Goal: Task Accomplishment & Management: Use online tool/utility

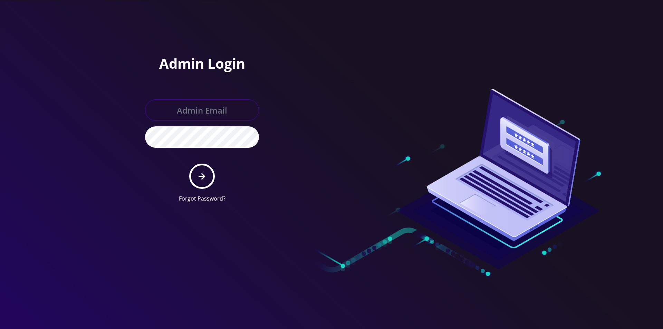
type input "[EMAIL_ADDRESS][DOMAIN_NAME]"
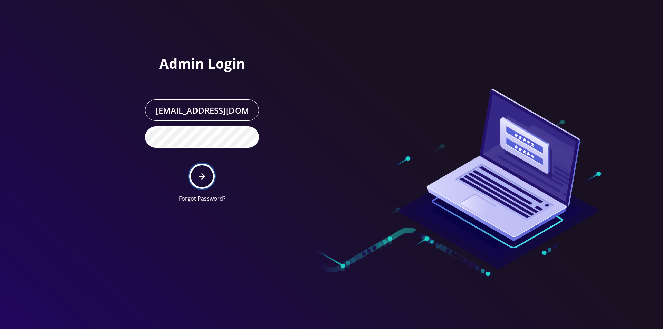
click at [194, 182] on button "submit" at bounding box center [201, 176] width 25 height 25
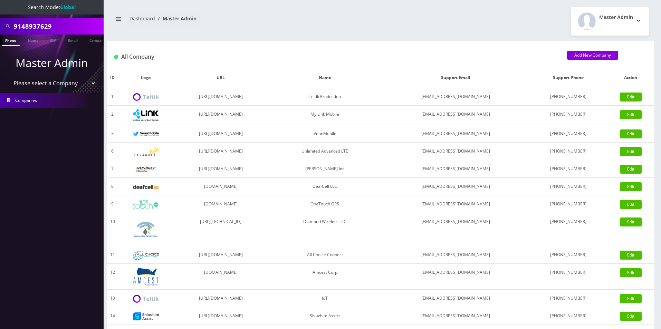
click at [72, 87] on select "Please select a Company Teltik Production My Link Mobile VennMobile Unlimited A…" at bounding box center [52, 83] width 88 height 13
select select "13"
click at [8, 77] on select "Please select a Company Teltik Production My Link Mobile VennMobile Unlimited A…" at bounding box center [52, 83] width 88 height 13
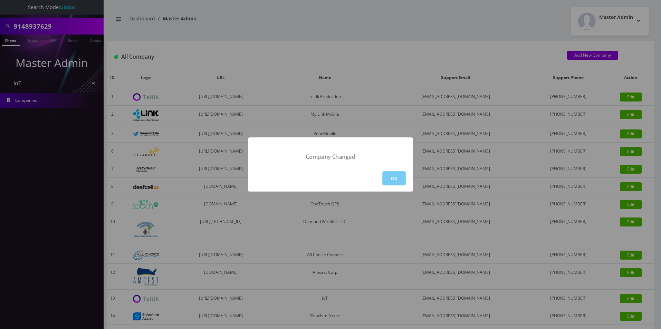
click at [398, 179] on button "OK" at bounding box center [393, 178] width 23 height 14
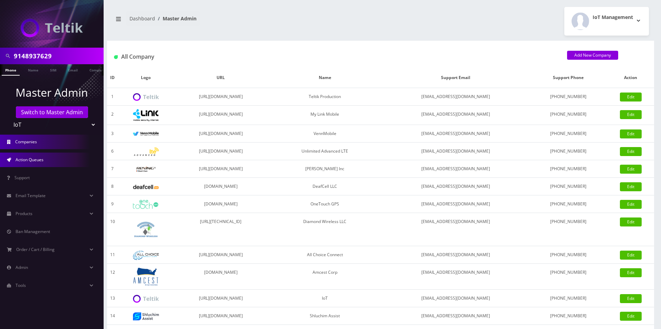
click at [28, 159] on span "Action Queues" at bounding box center [30, 160] width 28 height 6
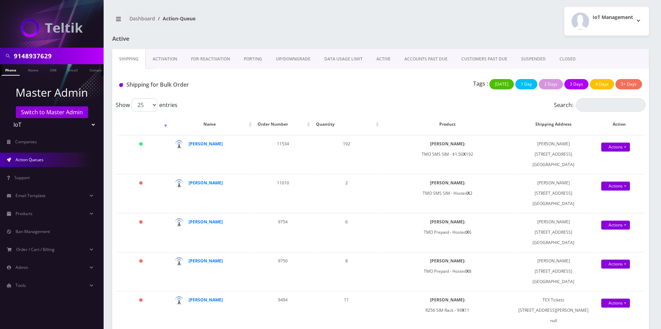
click at [170, 56] on link "Activation" at bounding box center [165, 59] width 38 height 20
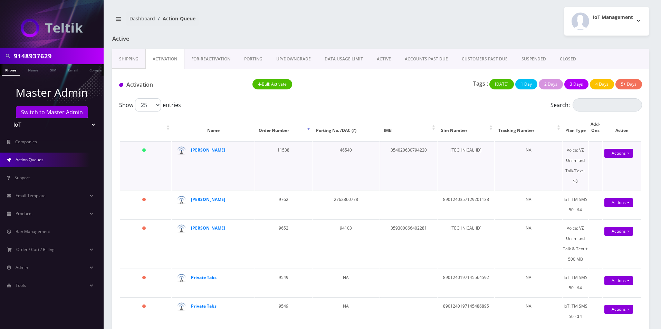
click at [462, 151] on td "[TECHNICAL_ID]" at bounding box center [466, 165] width 57 height 49
copy td "[TECHNICAL_ID]"
click at [404, 154] on td "354020630794220" at bounding box center [408, 165] width 57 height 49
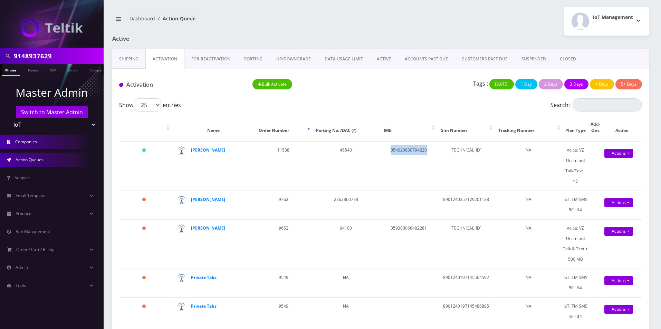
copy td "354020630794220"
